Goal: Task Accomplishment & Management: Use online tool/utility

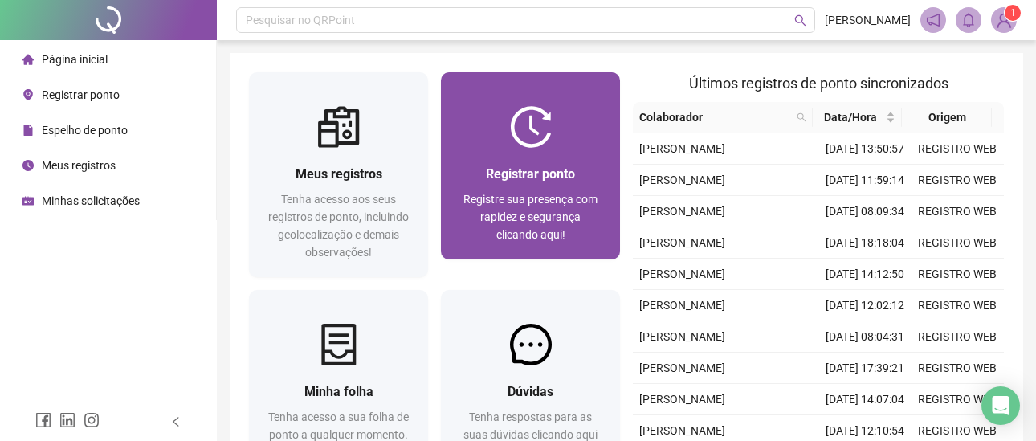
click at [478, 142] on div at bounding box center [530, 127] width 179 height 42
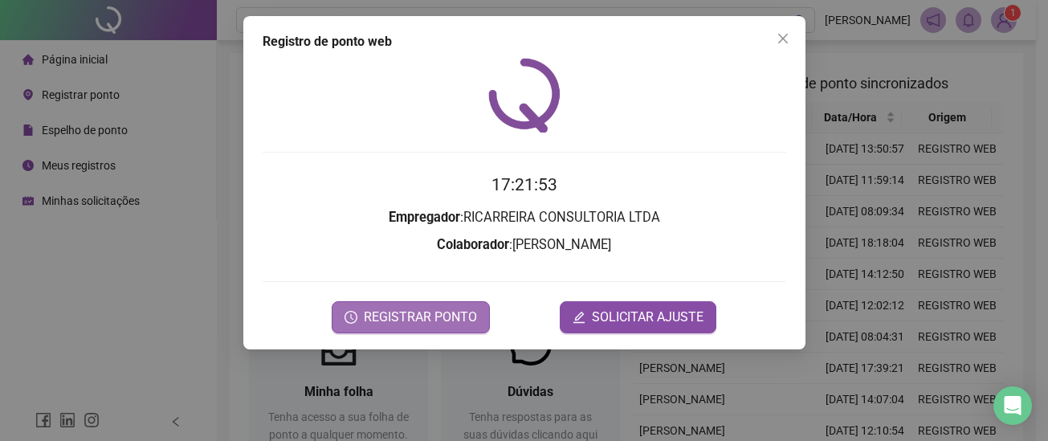
click at [408, 321] on span "REGISTRAR PONTO" at bounding box center [420, 316] width 113 height 19
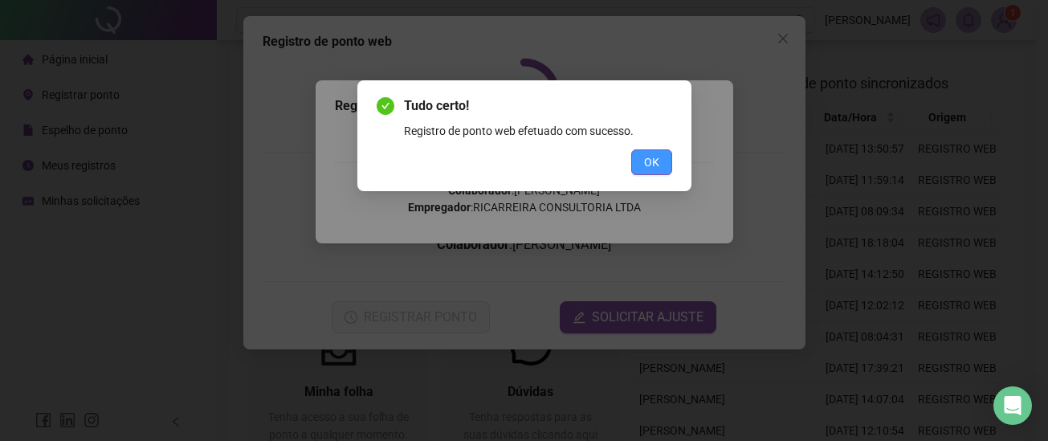
click at [654, 165] on span "OK" at bounding box center [651, 162] width 15 height 18
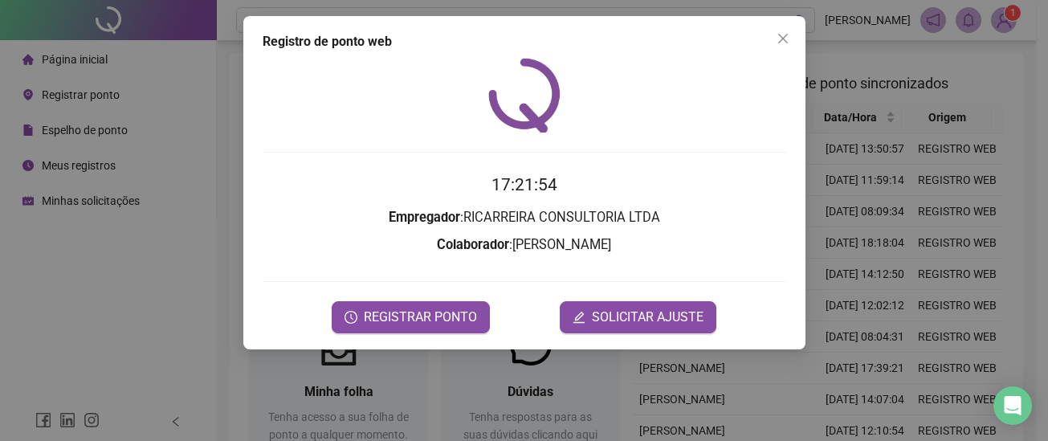
click at [788, 36] on icon "close" at bounding box center [782, 38] width 13 height 13
